Goal: Find specific page/section: Find specific page/section

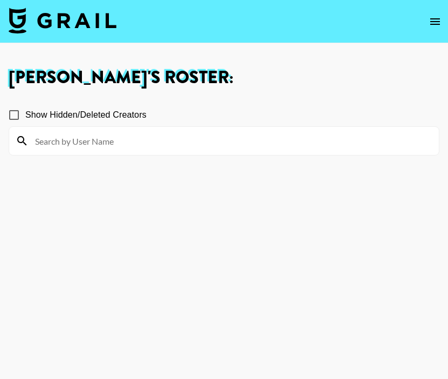
scroll to position [3410, 0]
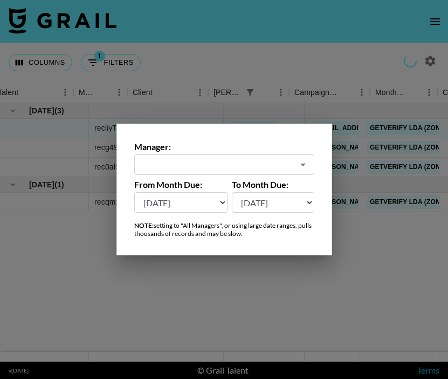
select select "[DATE]"
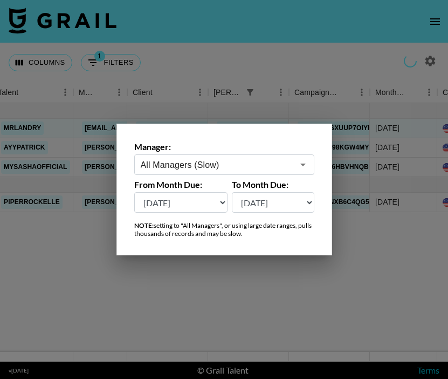
click at [254, 161] on input "All Managers (Slow)" at bounding box center [217, 165] width 153 height 12
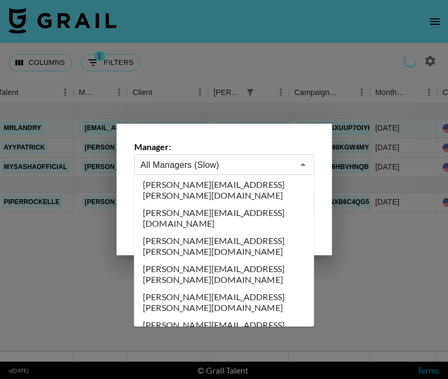
scroll to position [1971, 0]
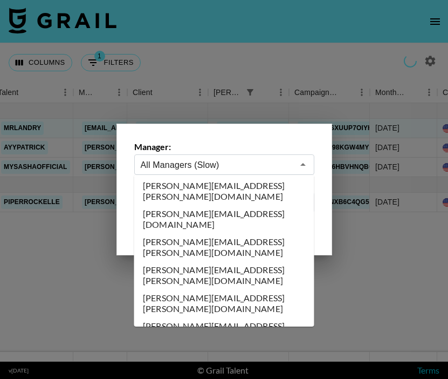
type input "[PERSON_NAME][EMAIL_ADDRESS][DOMAIN_NAME]"
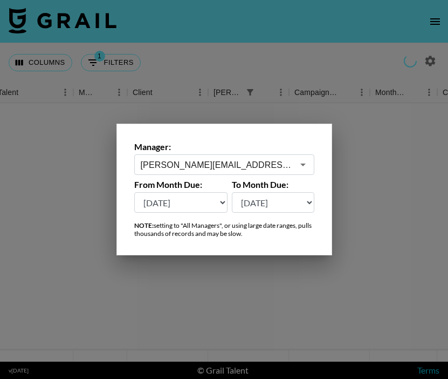
click at [146, 321] on div at bounding box center [224, 189] width 448 height 379
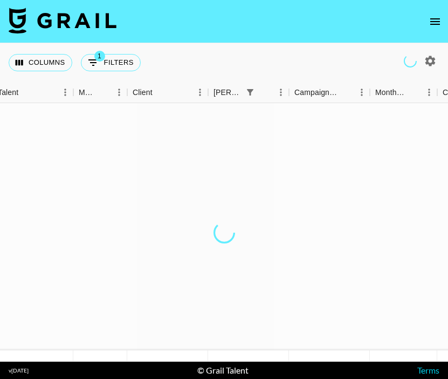
click at [114, 71] on div "Columns 1 Filters + Booking" at bounding box center [77, 62] width 137 height 39
click at [114, 57] on button "1 Filters" at bounding box center [111, 62] width 60 height 17
select select "bookerId"
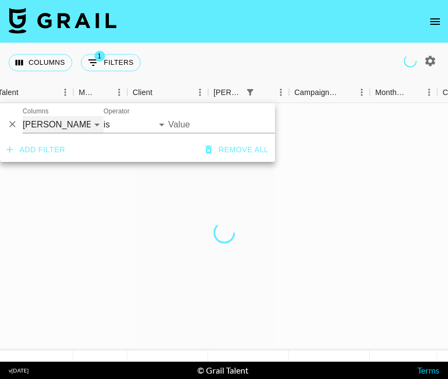
click at [91, 129] on select "Grail Platform ID Airtable ID Talent Manager Client [PERSON_NAME] Campaign (Typ…" at bounding box center [63, 124] width 81 height 17
click at [202, 55] on div "Columns 1 Filters + Booking" at bounding box center [224, 62] width 448 height 39
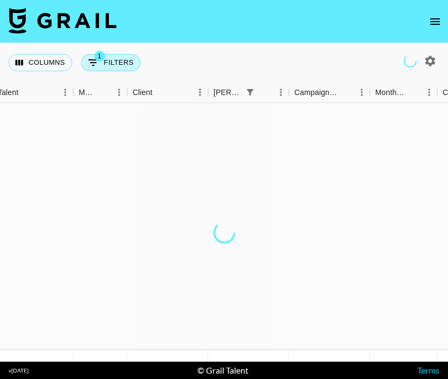
click at [130, 59] on button "1 Filters" at bounding box center [111, 62] width 60 height 17
select select "bookerId"
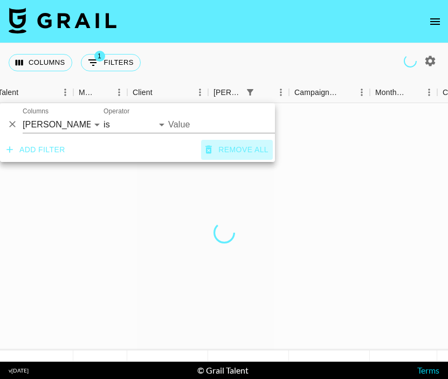
click at [232, 151] on button "Remove all" at bounding box center [237, 150] width 72 height 20
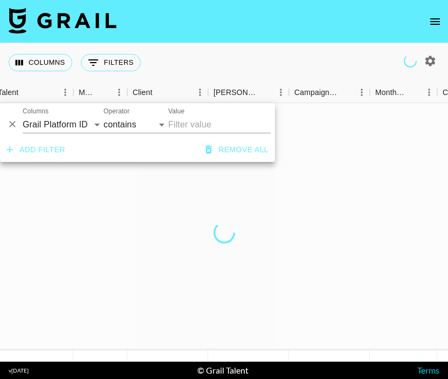
click at [250, 256] on div at bounding box center [224, 232] width 448 height 259
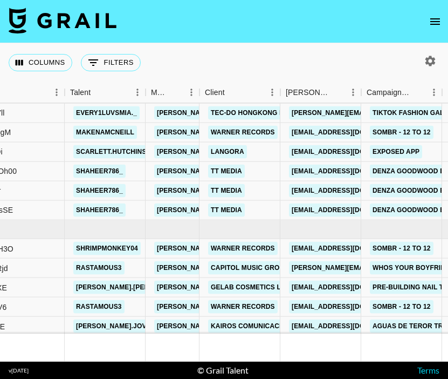
scroll to position [814, 159]
